Goal: Task Accomplishment & Management: Use online tool/utility

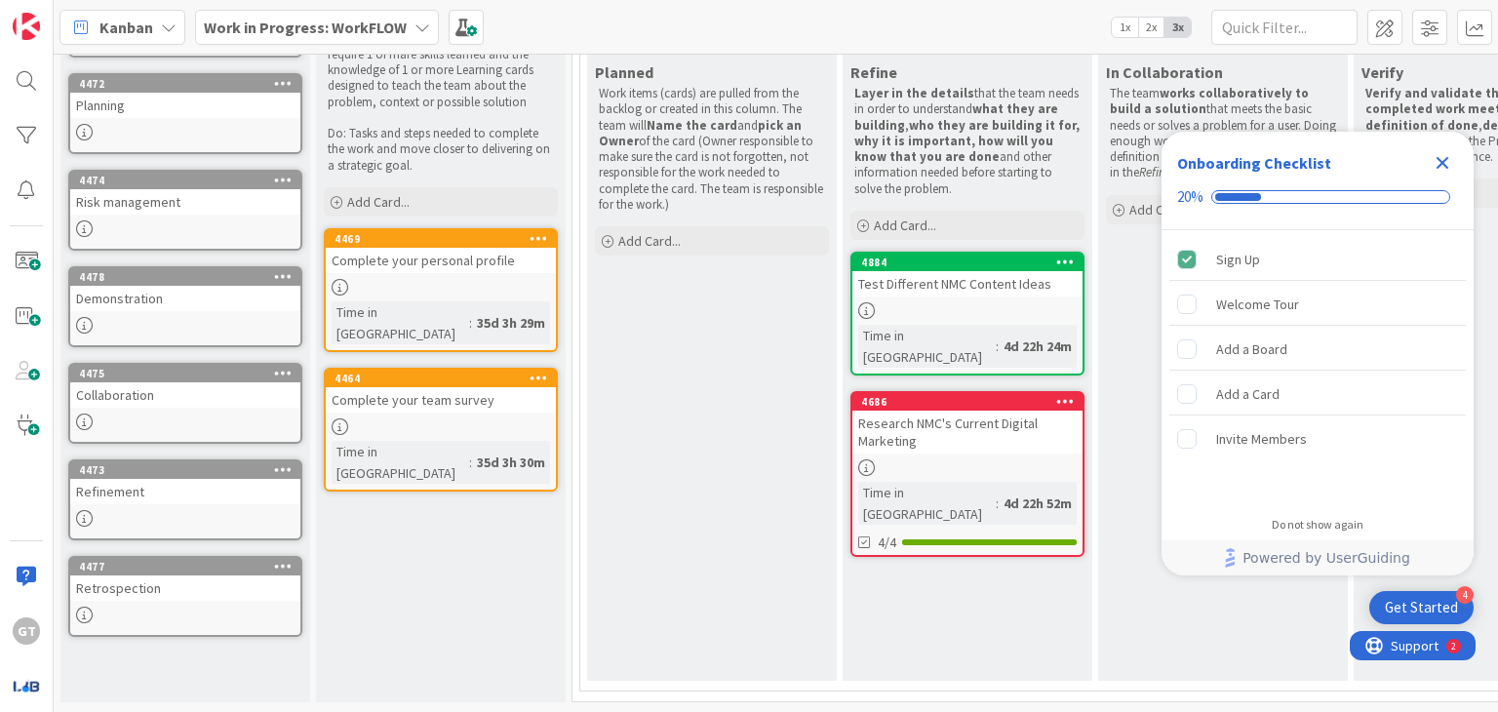
click at [927, 308] on div "4884 Test Different NMC Content Ideas Time in Column : 4d 22h 24m" at bounding box center [967, 314] width 234 height 124
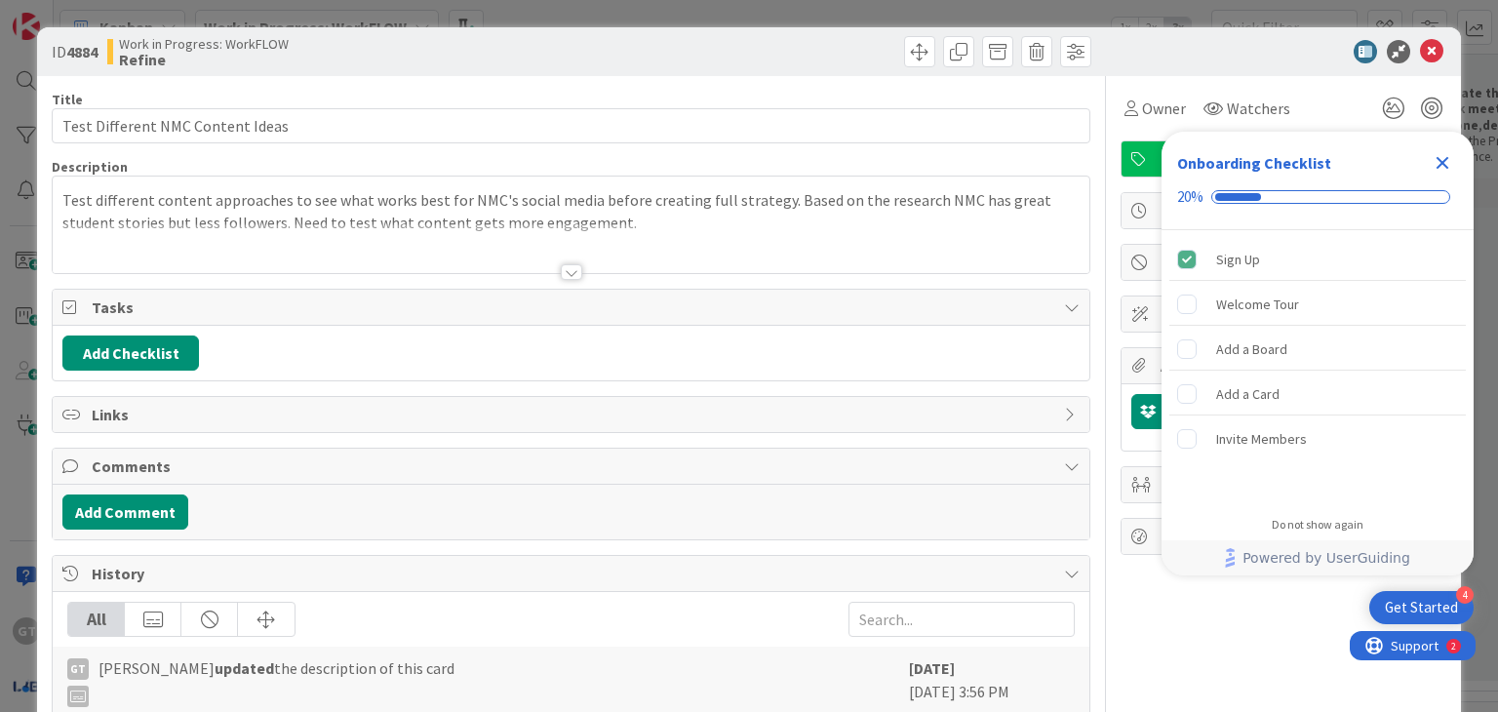
click at [1440, 161] on icon "Close Checklist" at bounding box center [1442, 163] width 13 height 13
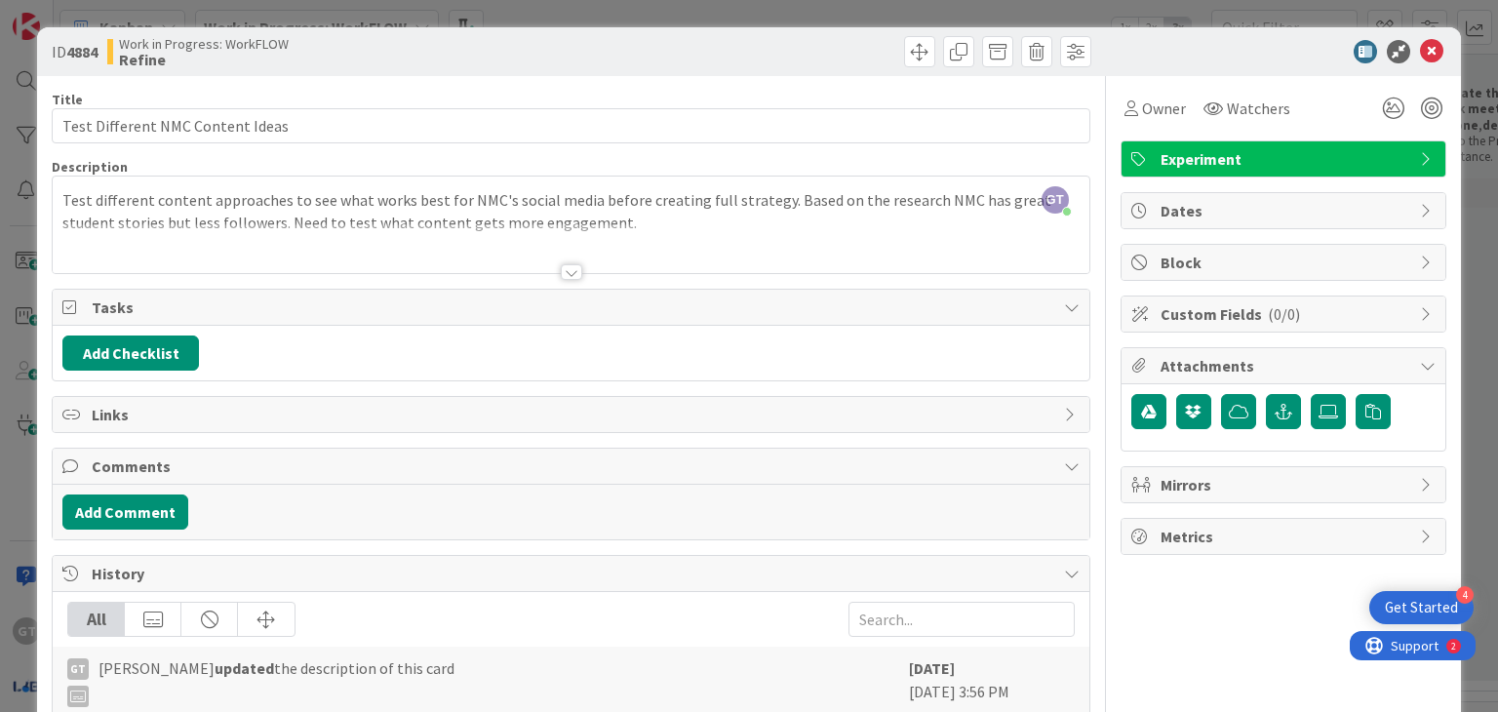
click at [566, 262] on div at bounding box center [570, 248] width 1035 height 50
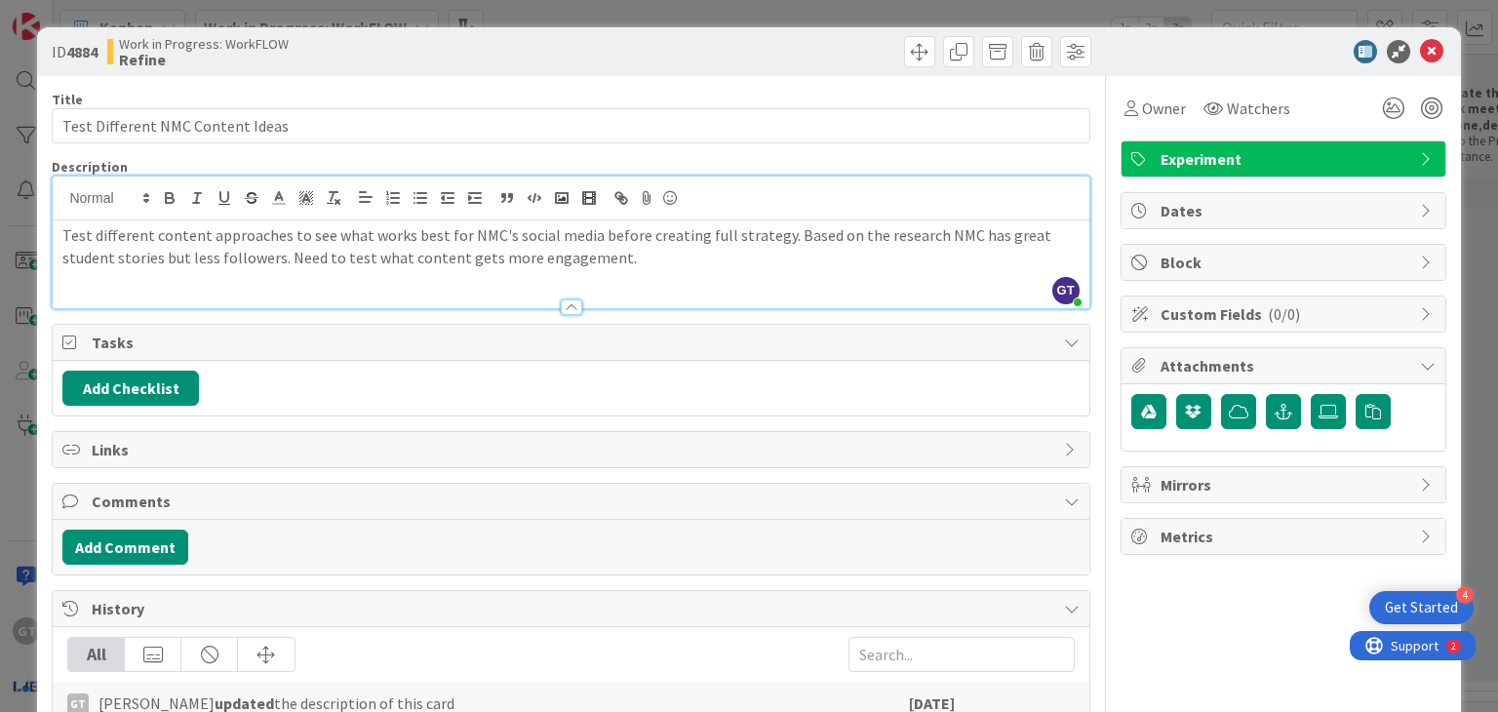
click at [562, 300] on div at bounding box center [571, 307] width 21 height 16
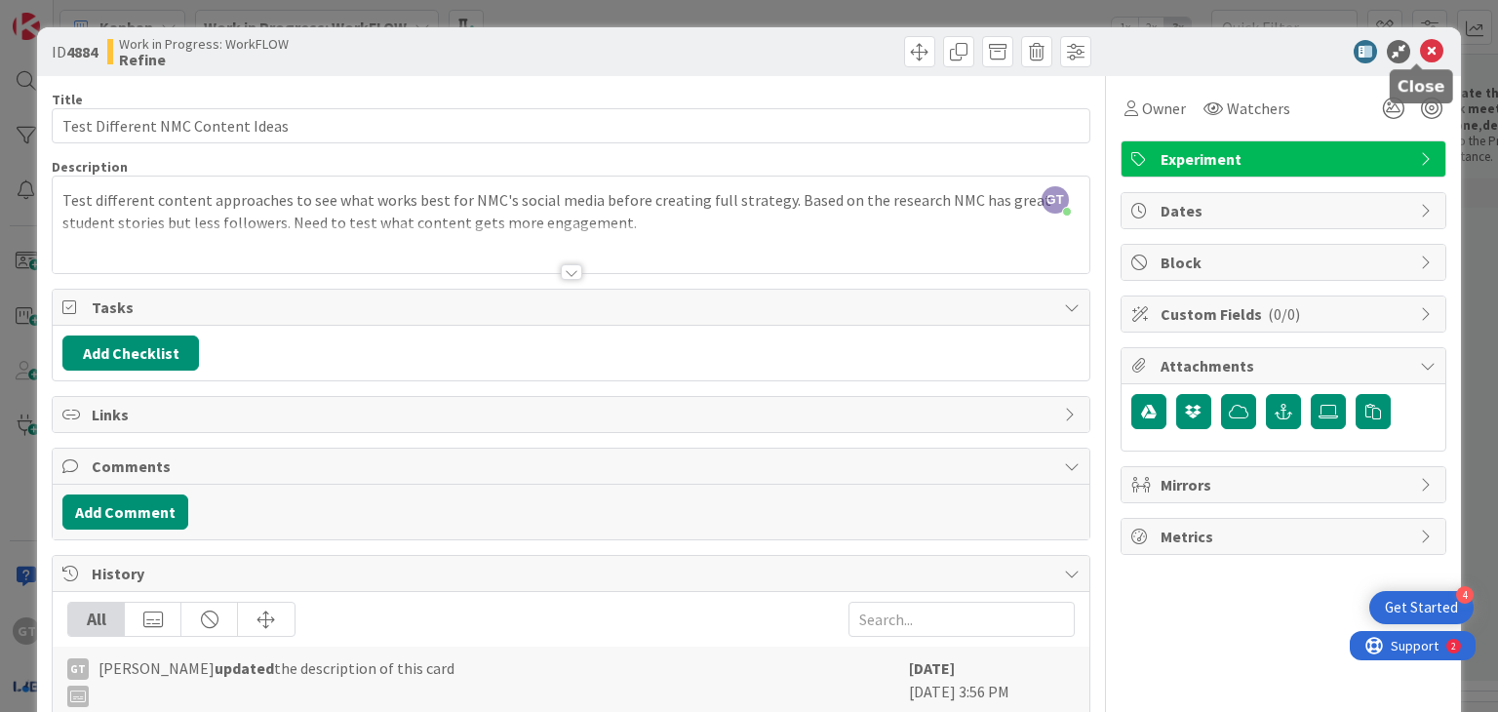
click at [1420, 49] on icon at bounding box center [1431, 51] width 23 height 23
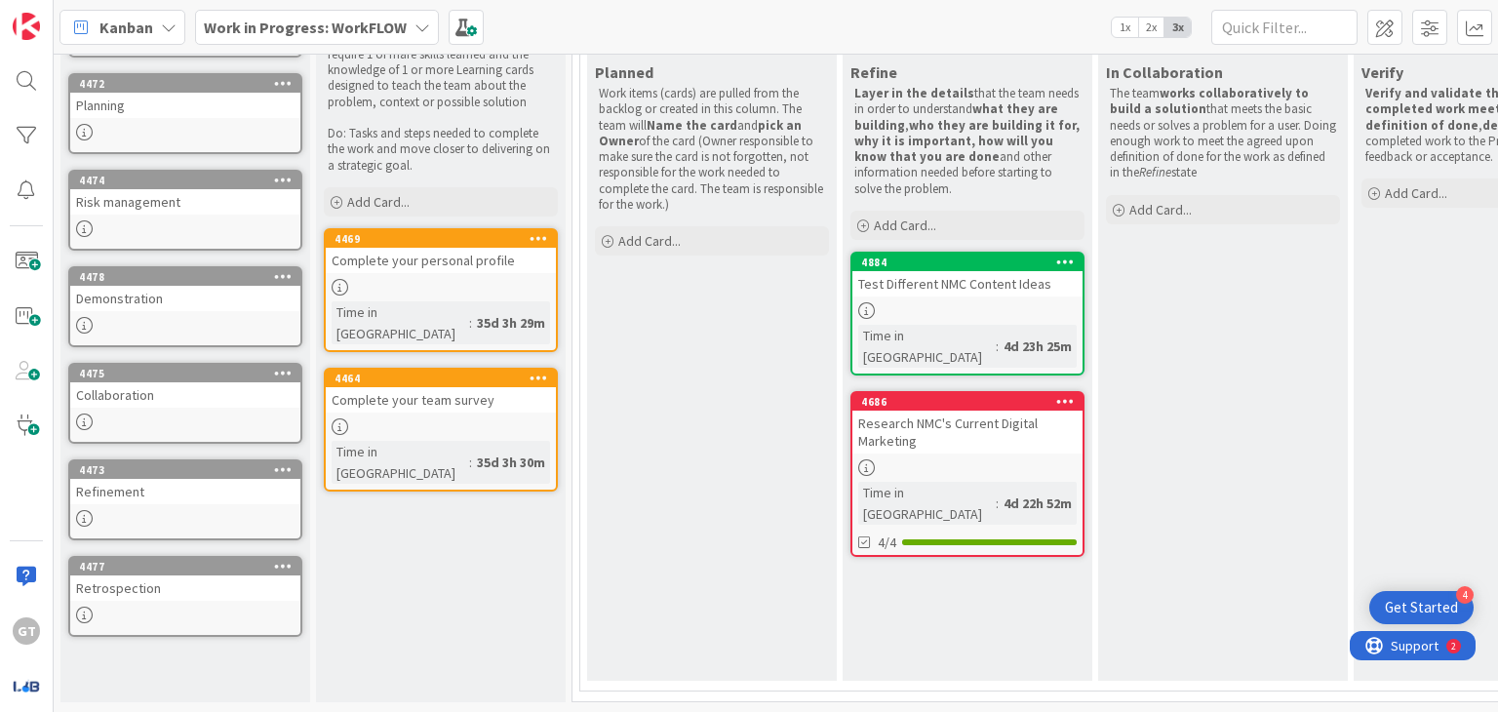
click at [892, 276] on div "Test Different NMC Content Ideas" at bounding box center [967, 283] width 230 height 25
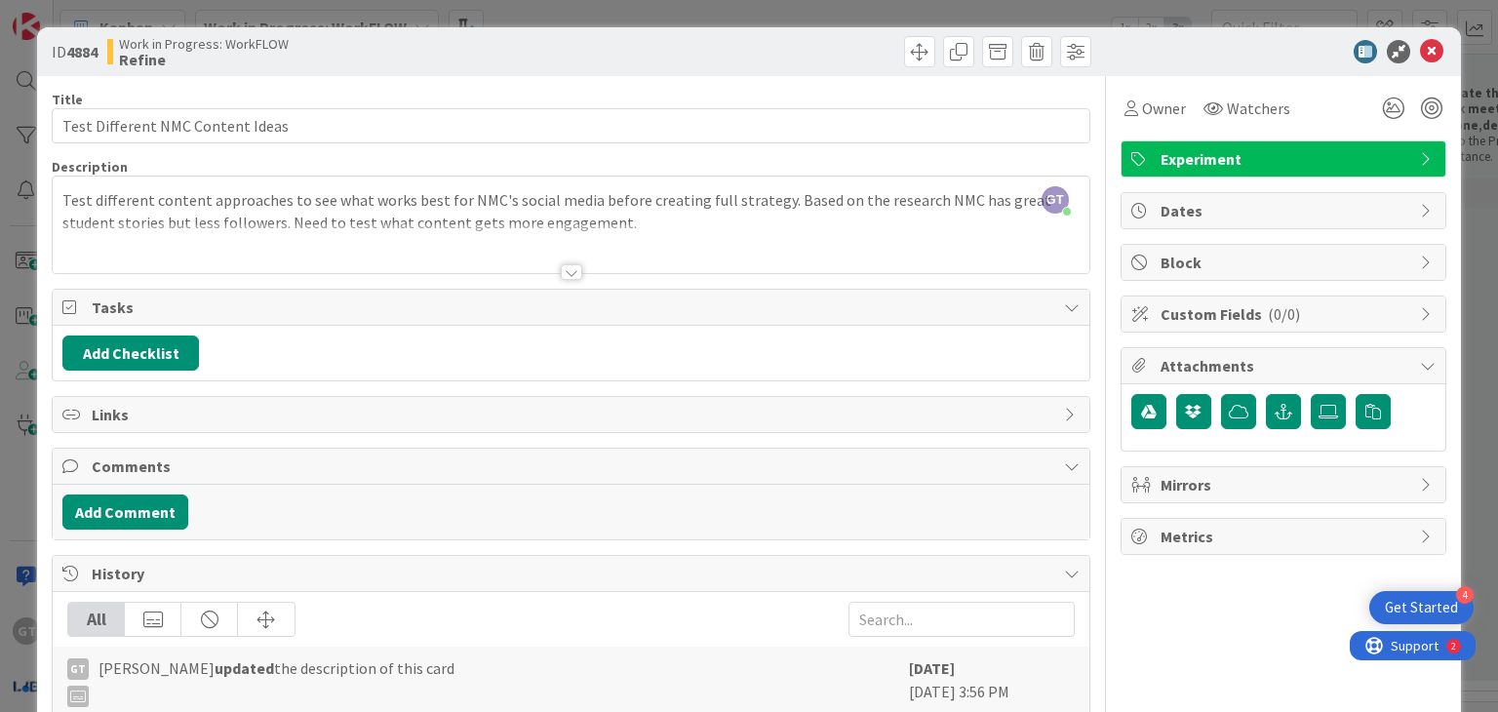
click at [572, 267] on div at bounding box center [571, 272] width 21 height 16
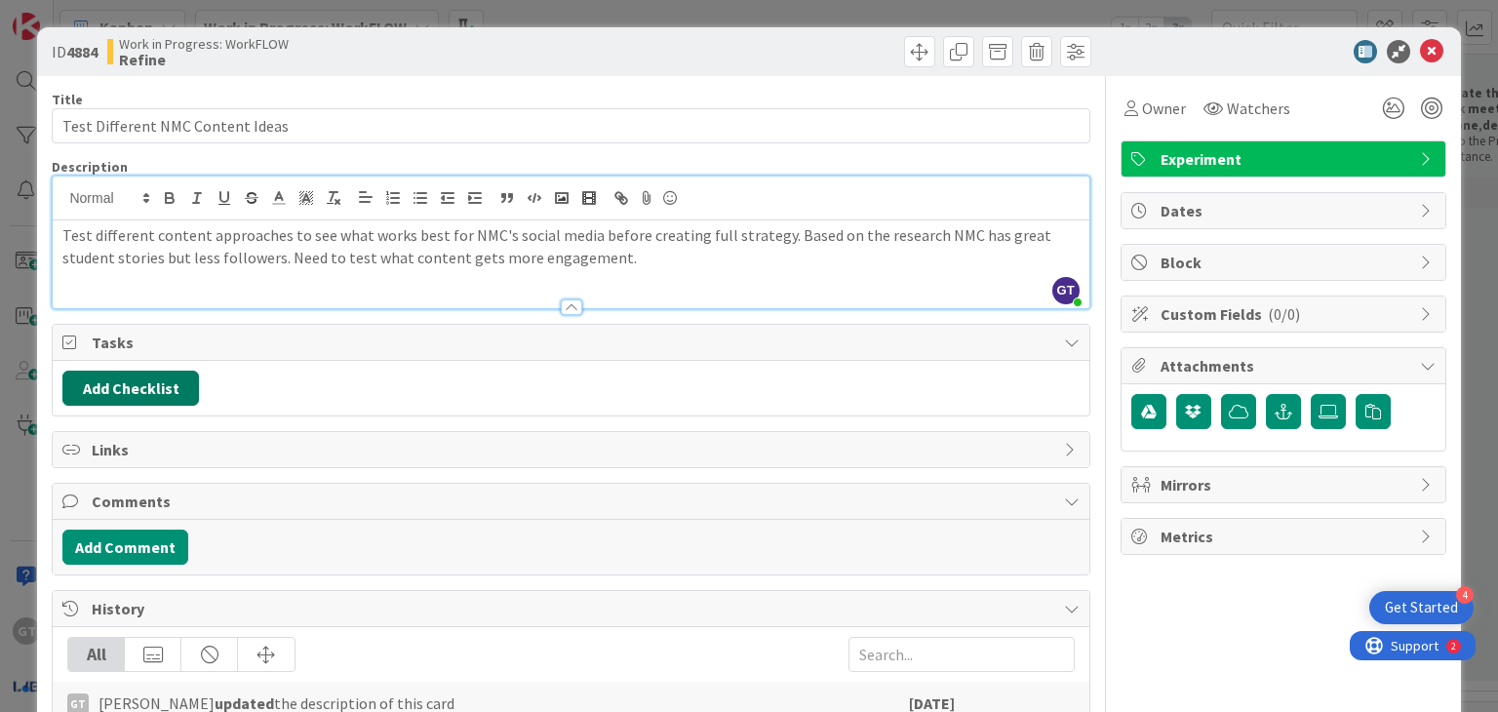
click at [172, 392] on button "Add Checklist" at bounding box center [130, 388] width 137 height 35
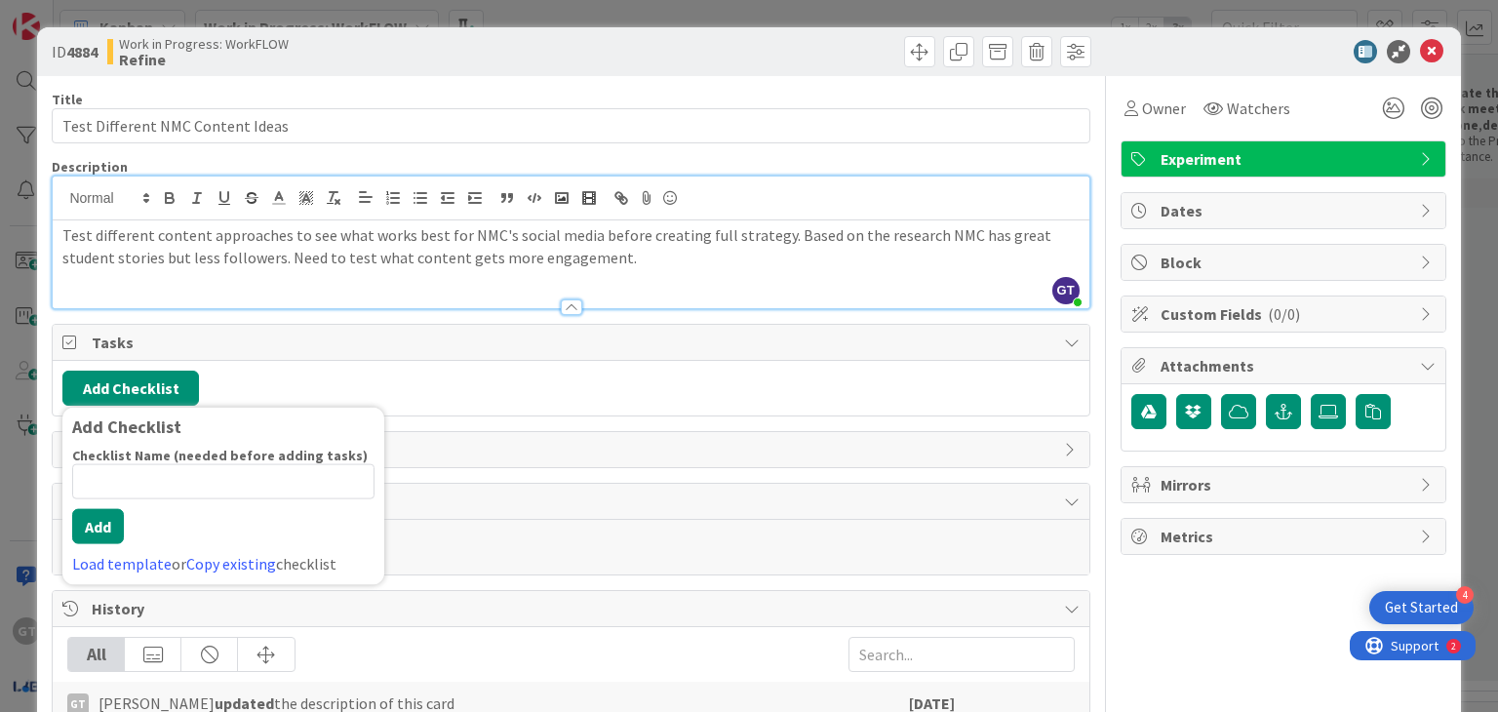
click at [132, 472] on input at bounding box center [223, 481] width 302 height 35
click at [514, 348] on span "Tasks" at bounding box center [572, 342] width 961 height 23
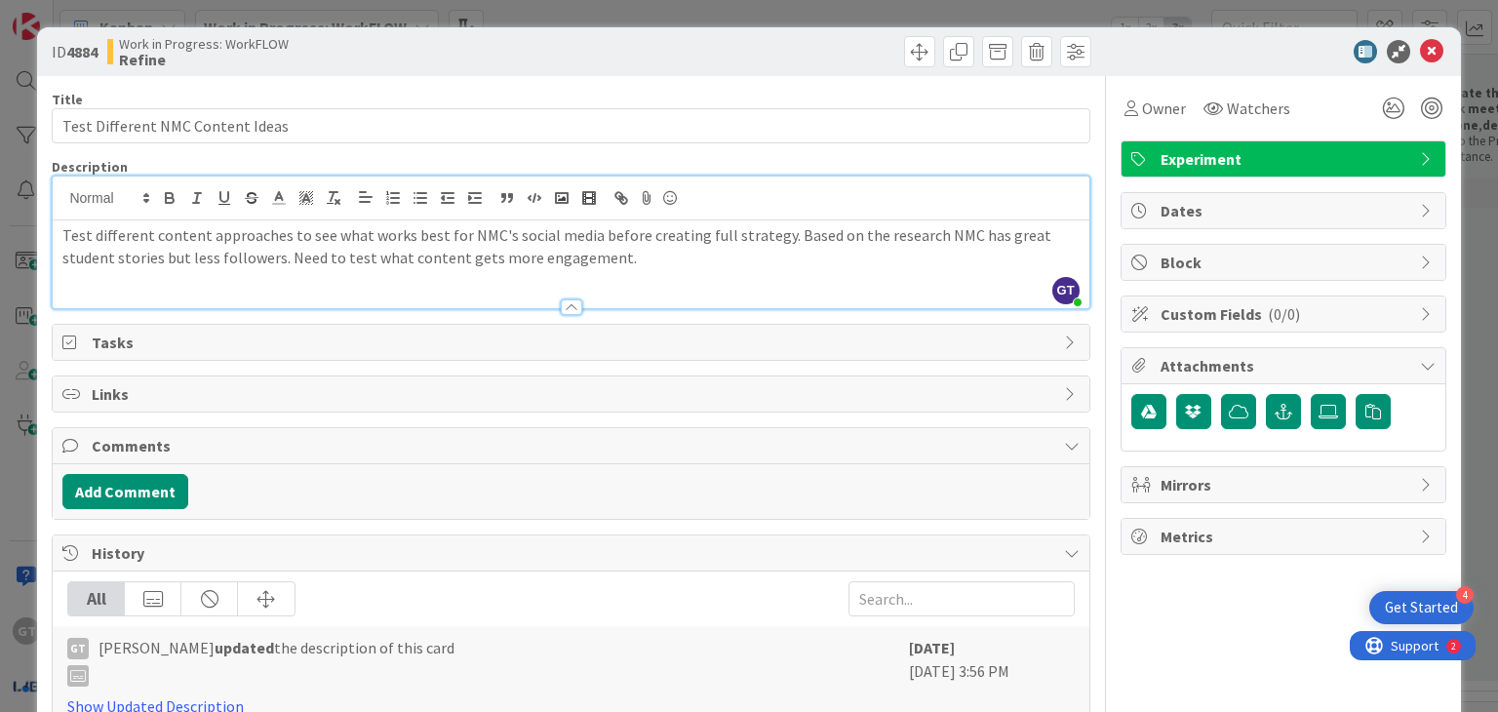
click at [386, 353] on div "Tasks" at bounding box center [570, 342] width 1035 height 35
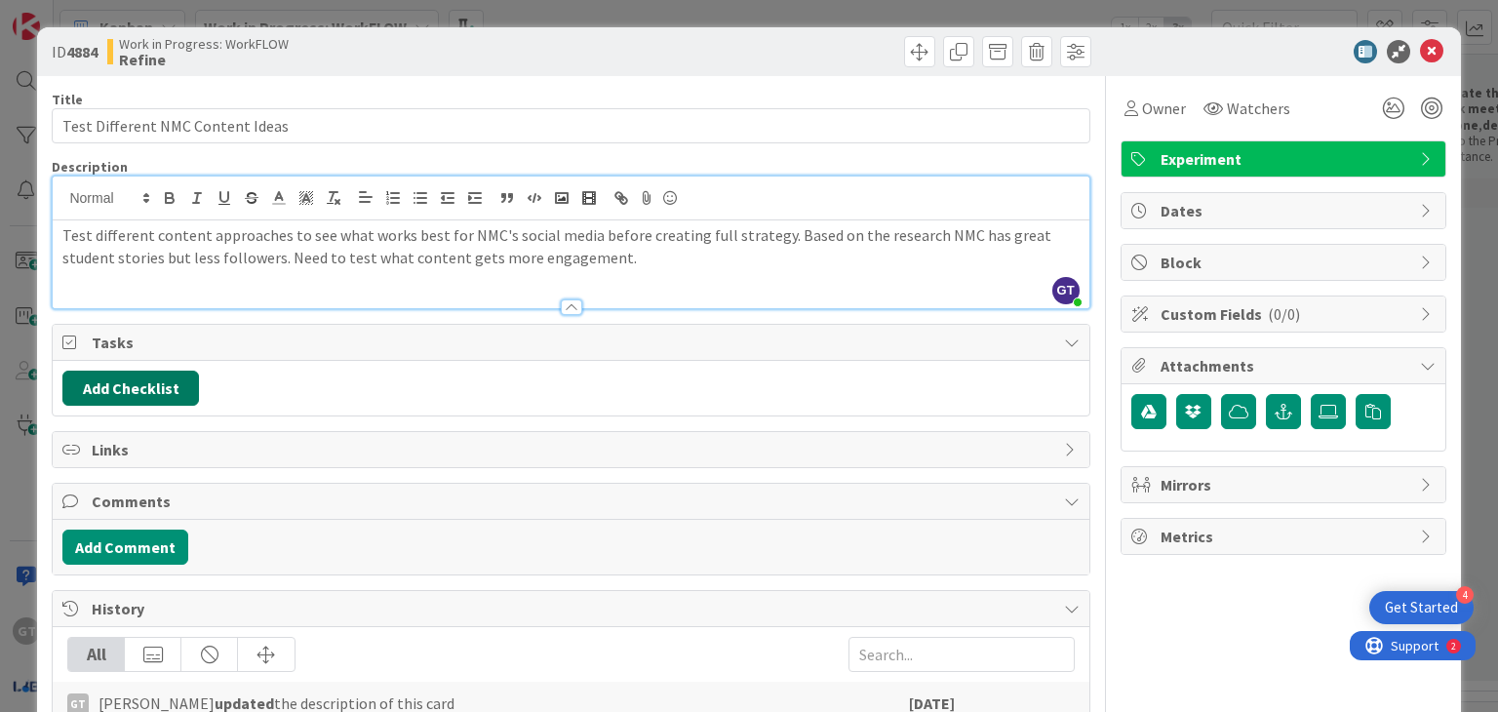
click at [191, 389] on button "Add Checklist" at bounding box center [130, 388] width 137 height 35
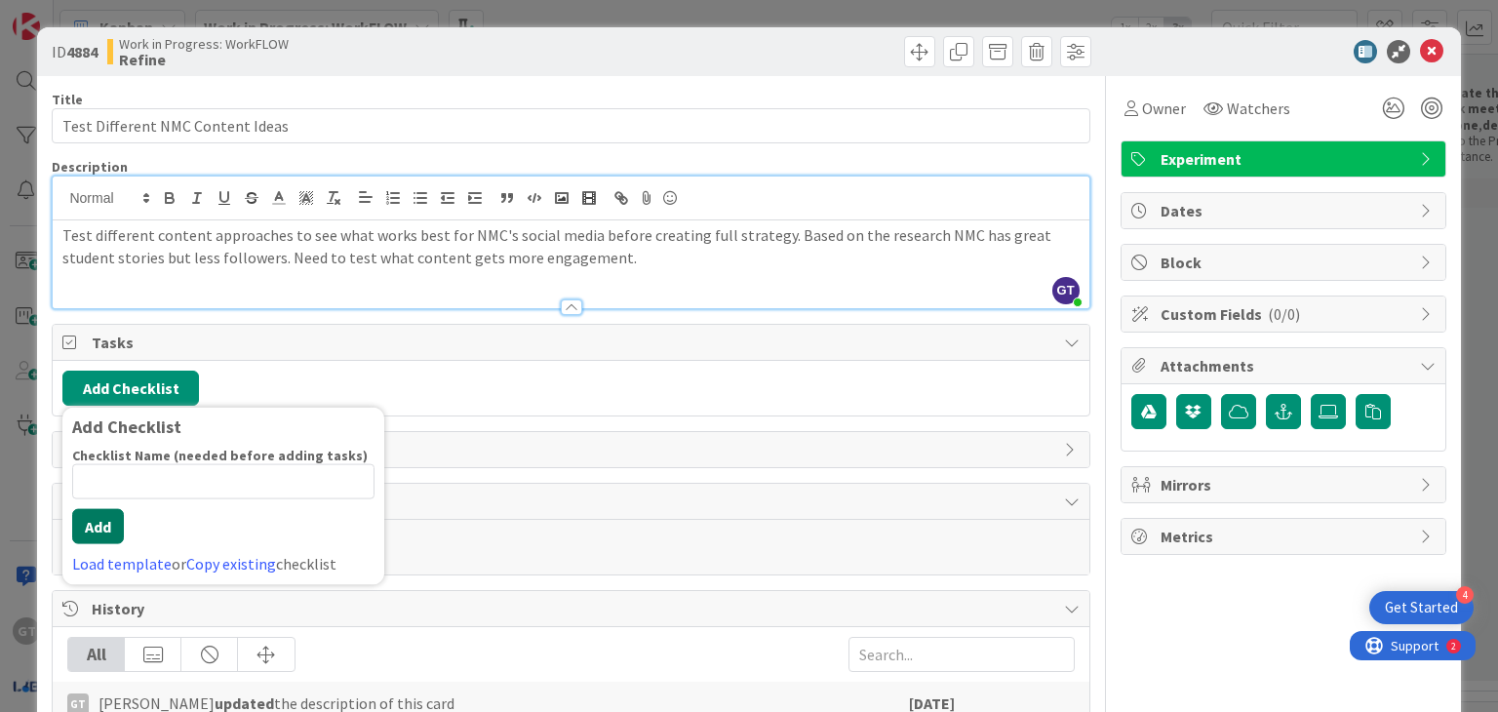
click at [94, 531] on button "Add" at bounding box center [98, 526] width 52 height 35
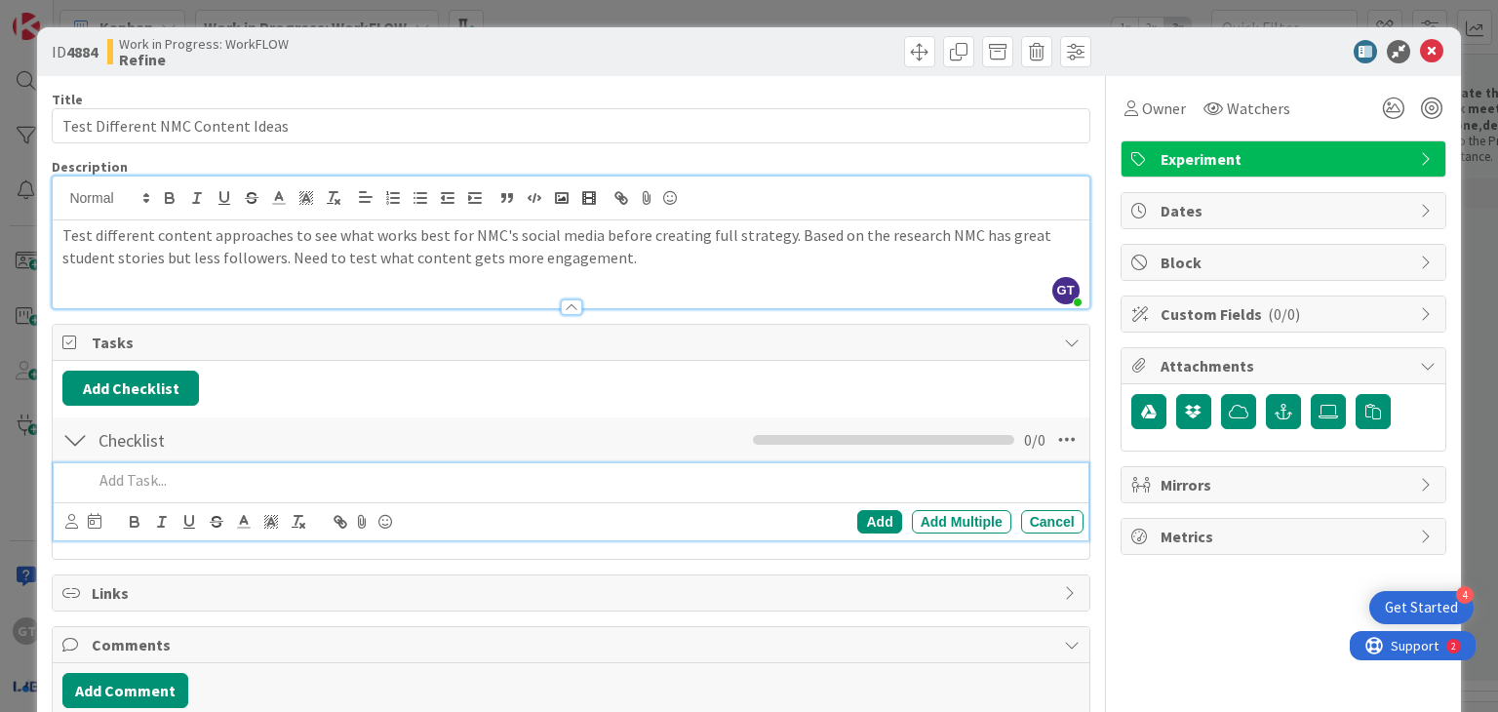
click at [172, 472] on p at bounding box center [584, 480] width 982 height 22
click at [873, 519] on div "Add" at bounding box center [879, 521] width 44 height 23
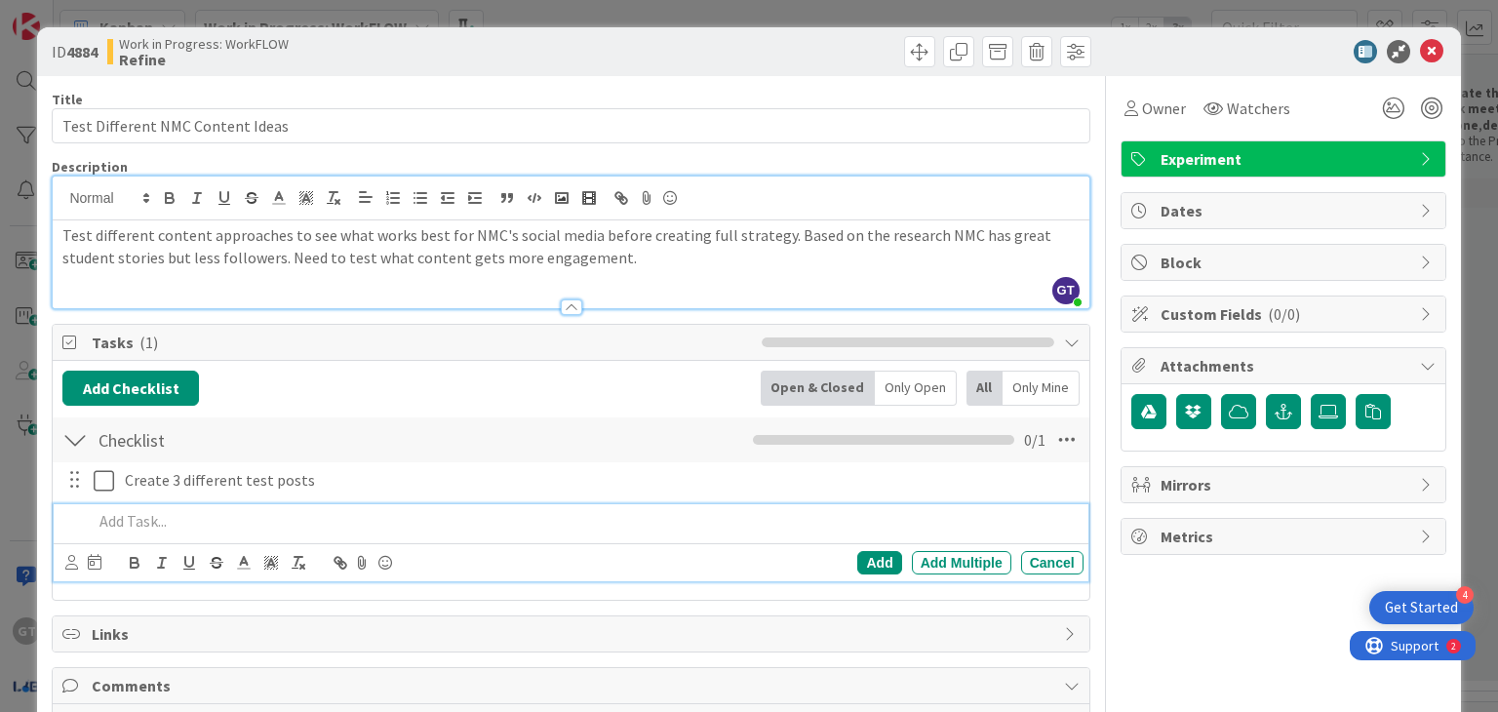
click at [248, 524] on p at bounding box center [584, 521] width 982 height 22
click at [857, 565] on div "Add" at bounding box center [879, 562] width 44 height 23
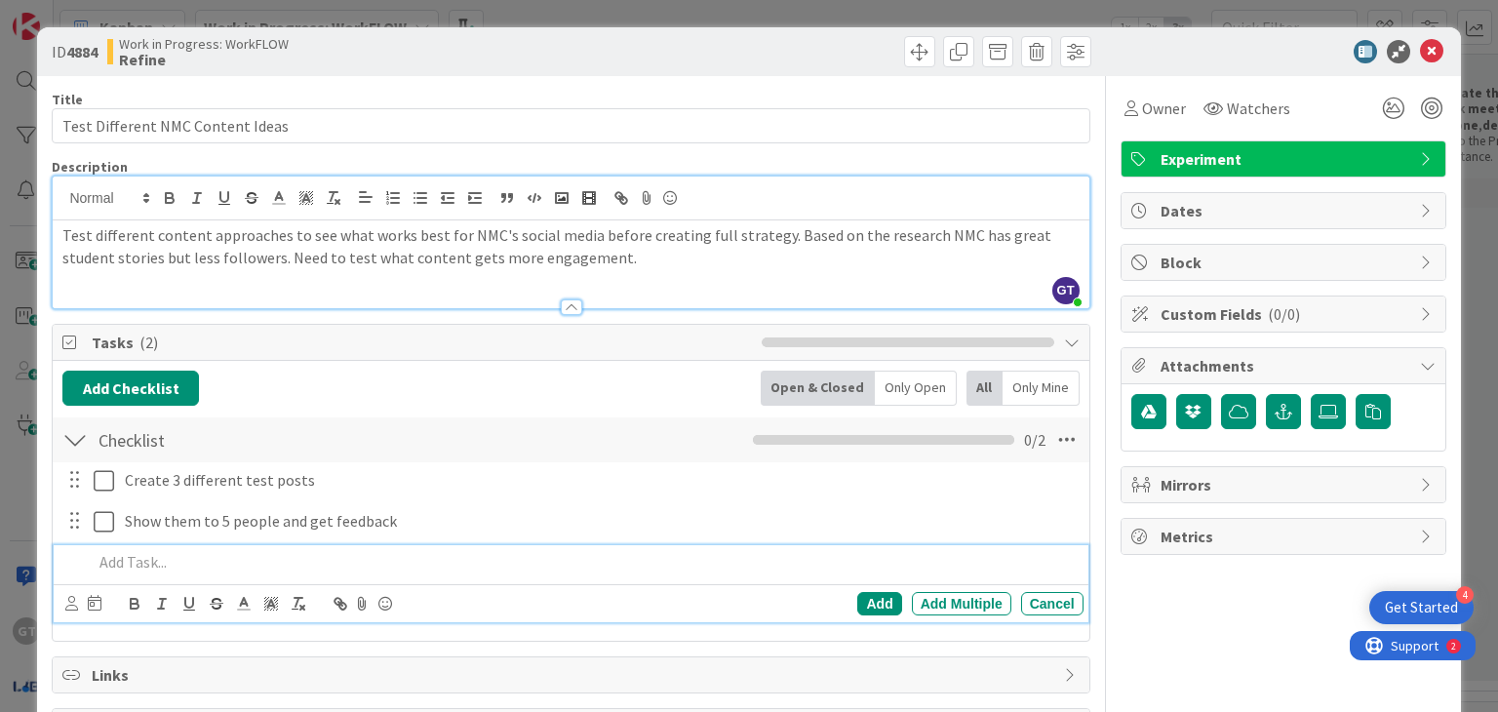
click at [107, 570] on p at bounding box center [584, 562] width 982 height 22
